Goal: Task Accomplishment & Management: Manage account settings

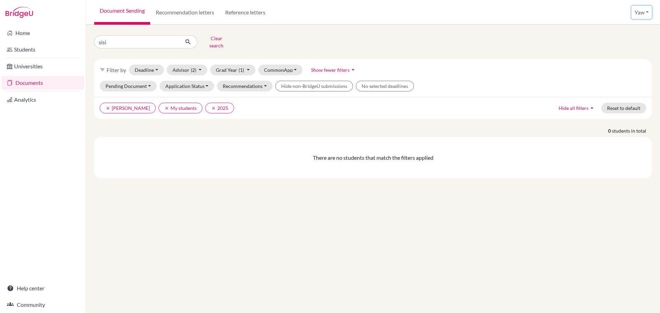
click at [642, 13] on button "Yaw" at bounding box center [642, 12] width 20 height 13
click at [612, 55] on button "Log out" at bounding box center [625, 56] width 54 height 11
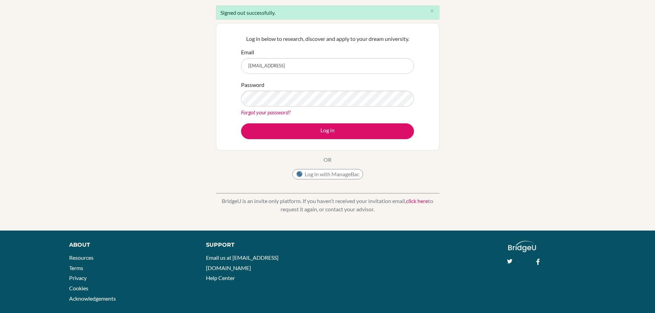
scroll to position [69, 0]
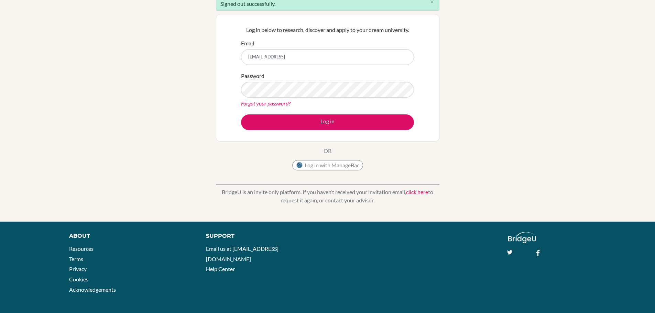
click at [270, 58] on input "zoesompahmintsah@icsghana.imfo" at bounding box center [327, 57] width 173 height 16
click at [281, 58] on input "zoesompah.mintsah@icsghana.imfo" at bounding box center [327, 57] width 173 height 16
type input "zoesompah.mintah@icsghana.imfo"
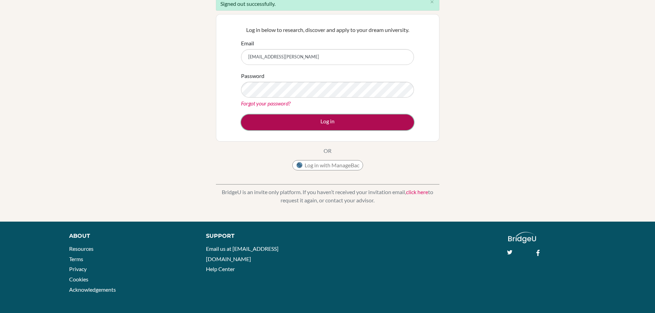
click at [251, 124] on button "Log in" at bounding box center [327, 123] width 173 height 16
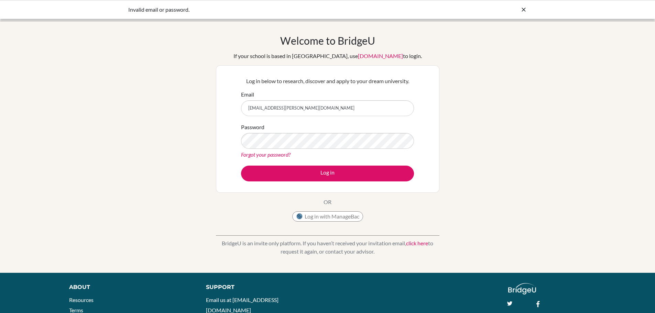
type input "zoesompah.mintah@icsghana.info"
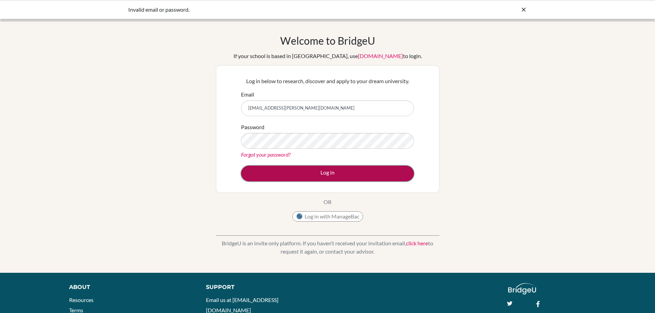
click at [257, 180] on button "Log in" at bounding box center [327, 174] width 173 height 16
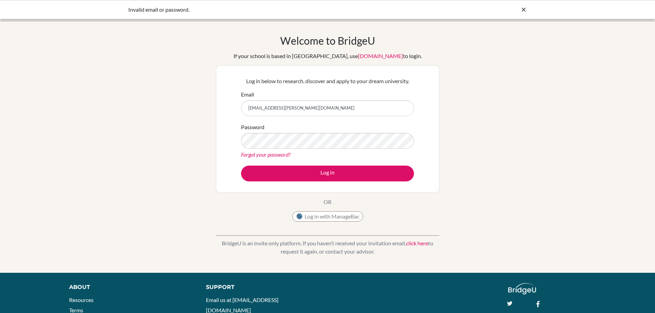
drag, startPoint x: 284, startPoint y: 107, endPoint x: 298, endPoint y: 113, distance: 14.3
click at [295, 110] on input "[EMAIL_ADDRESS][PERSON_NAME][DOMAIN_NAME]" at bounding box center [327, 108] width 173 height 16
click at [356, 106] on input "[EMAIL_ADDRESS][PERSON_NAME][DOMAIN_NAME]" at bounding box center [327, 108] width 173 height 16
type input "z"
type input "[EMAIL_ADDRESS][PERSON_NAME][DOMAIN_NAME]"
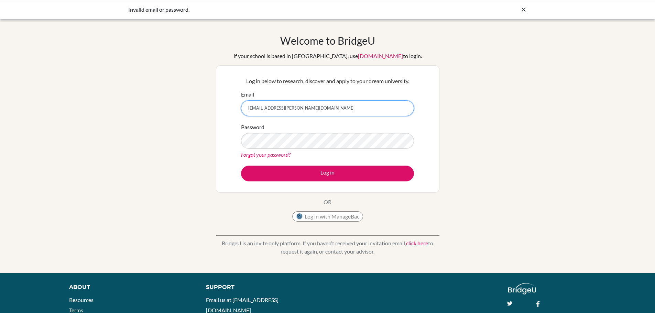
click at [333, 114] on input "[EMAIL_ADDRESS][PERSON_NAME][DOMAIN_NAME]" at bounding box center [327, 108] width 173 height 16
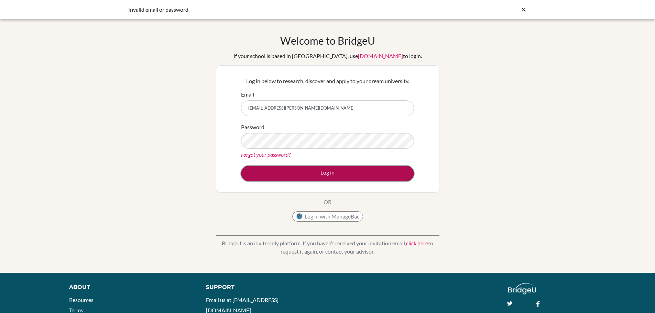
click at [317, 173] on button "Log in" at bounding box center [327, 174] width 173 height 16
click at [293, 176] on button "Log in" at bounding box center [327, 174] width 173 height 16
click at [256, 171] on button "Log in" at bounding box center [327, 174] width 173 height 16
click at [261, 172] on button "Log in" at bounding box center [327, 174] width 173 height 16
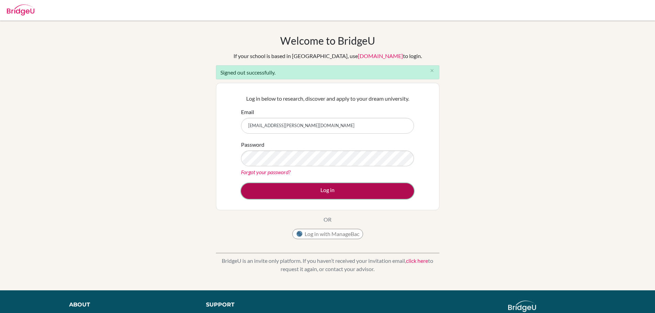
click at [272, 191] on button "Log in" at bounding box center [327, 191] width 173 height 16
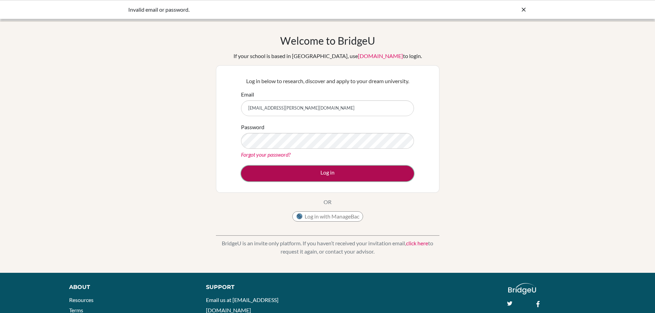
click at [344, 180] on button "Log in" at bounding box center [327, 174] width 173 height 16
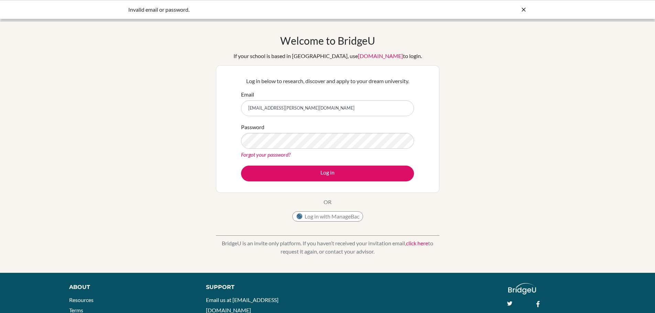
drag, startPoint x: 525, startPoint y: 9, endPoint x: 528, endPoint y: 11, distance: 3.7
click at [526, 9] on icon at bounding box center [523, 9] width 7 height 7
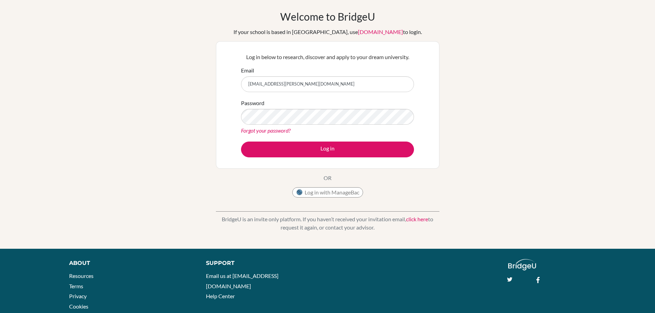
scroll to position [34, 0]
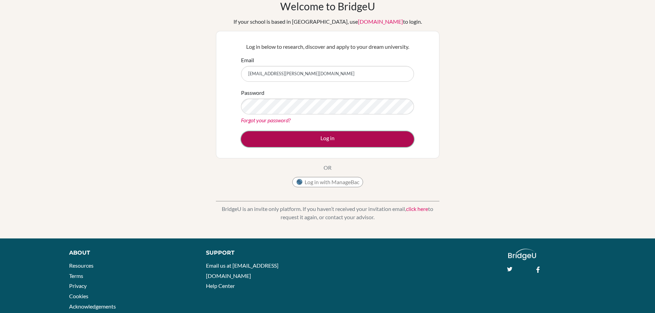
click at [254, 145] on button "Log in" at bounding box center [327, 139] width 173 height 16
